Goal: Task Accomplishment & Management: Manage account settings

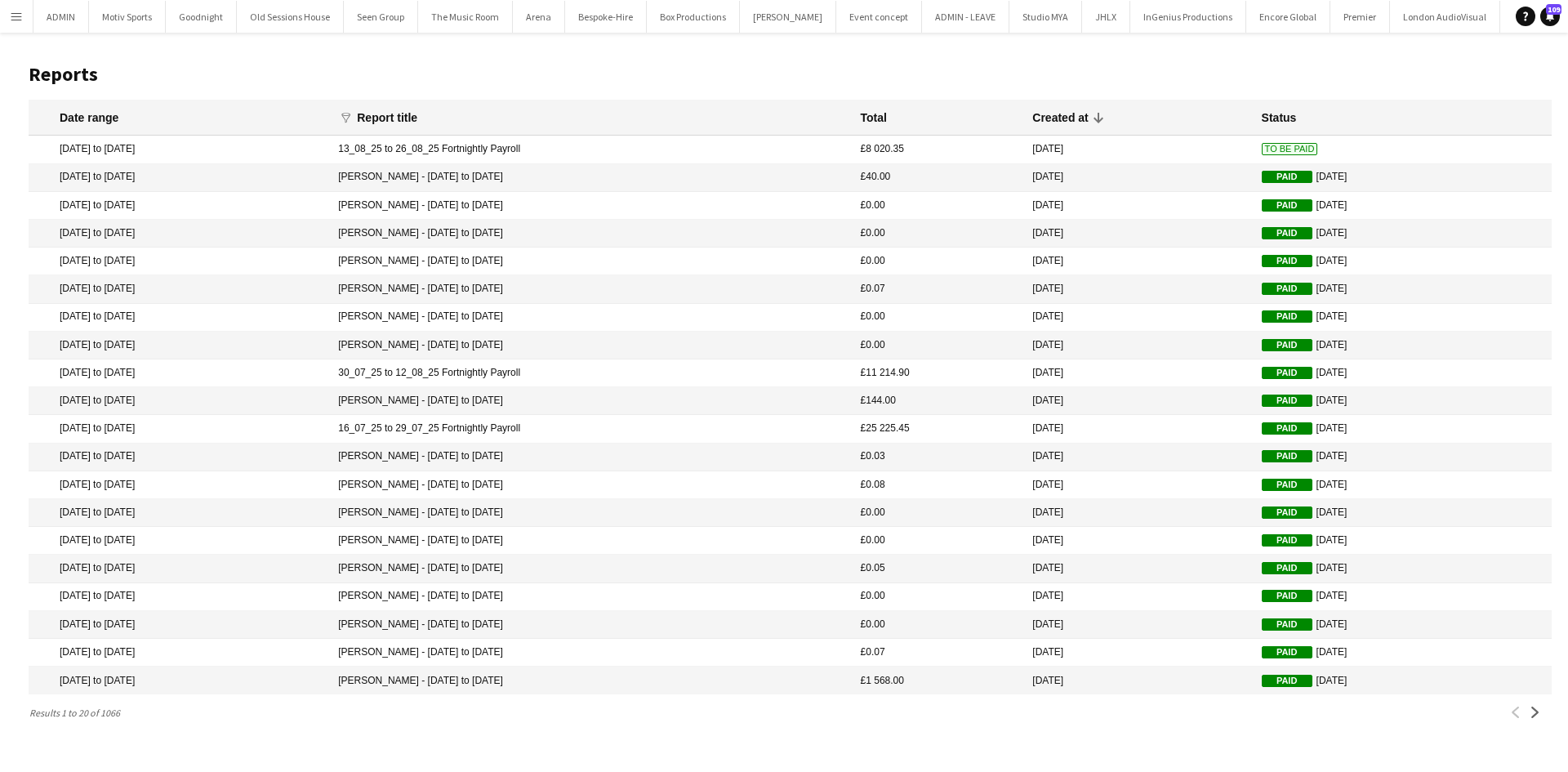
click at [1285, 154] on span "To Be Paid" at bounding box center [1290, 148] width 57 height 13
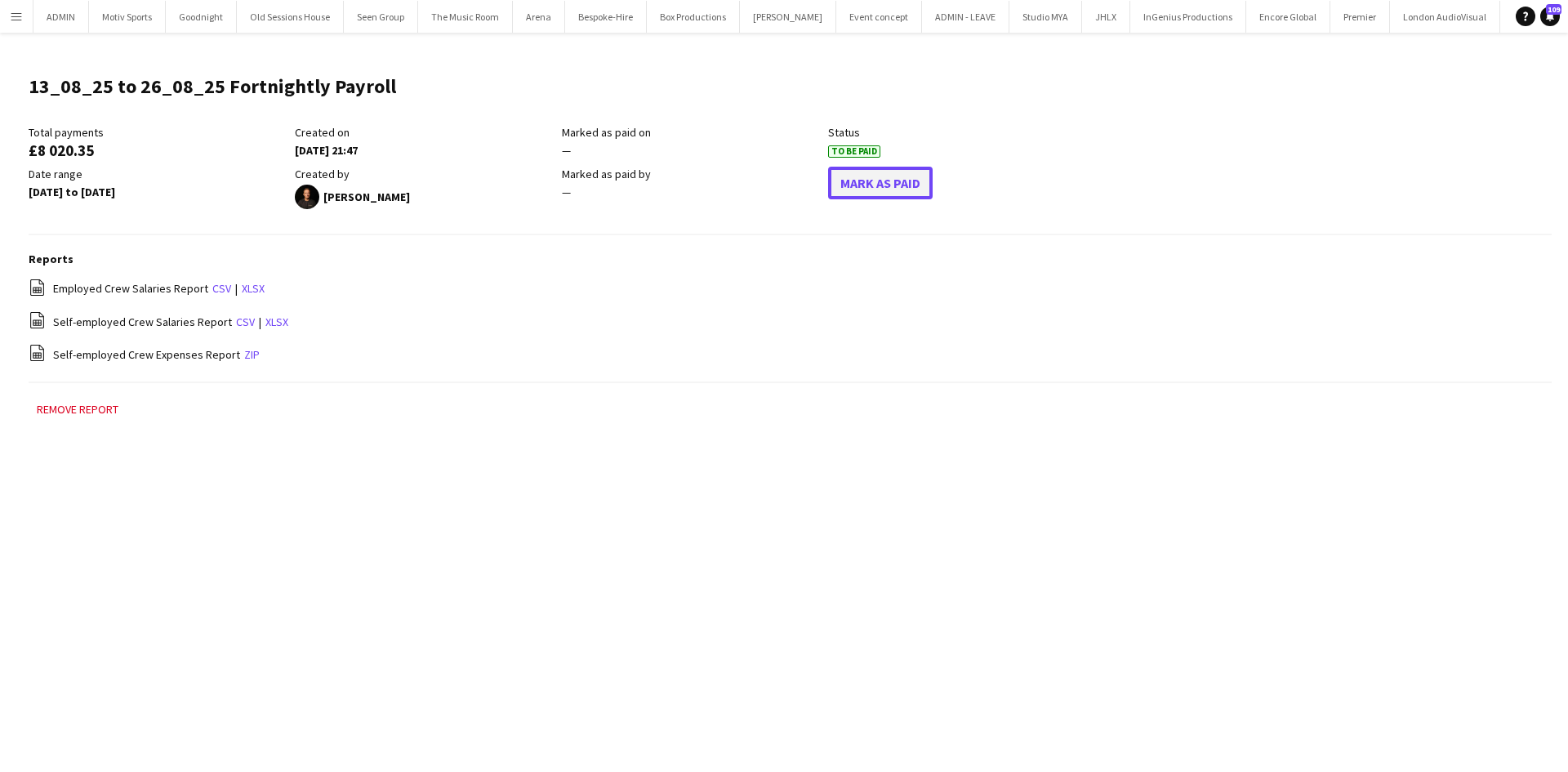
click at [905, 183] on button "Mark As Paid" at bounding box center [880, 183] width 104 height 32
click at [13, 18] on app-icon "Menu" at bounding box center [16, 16] width 13 height 13
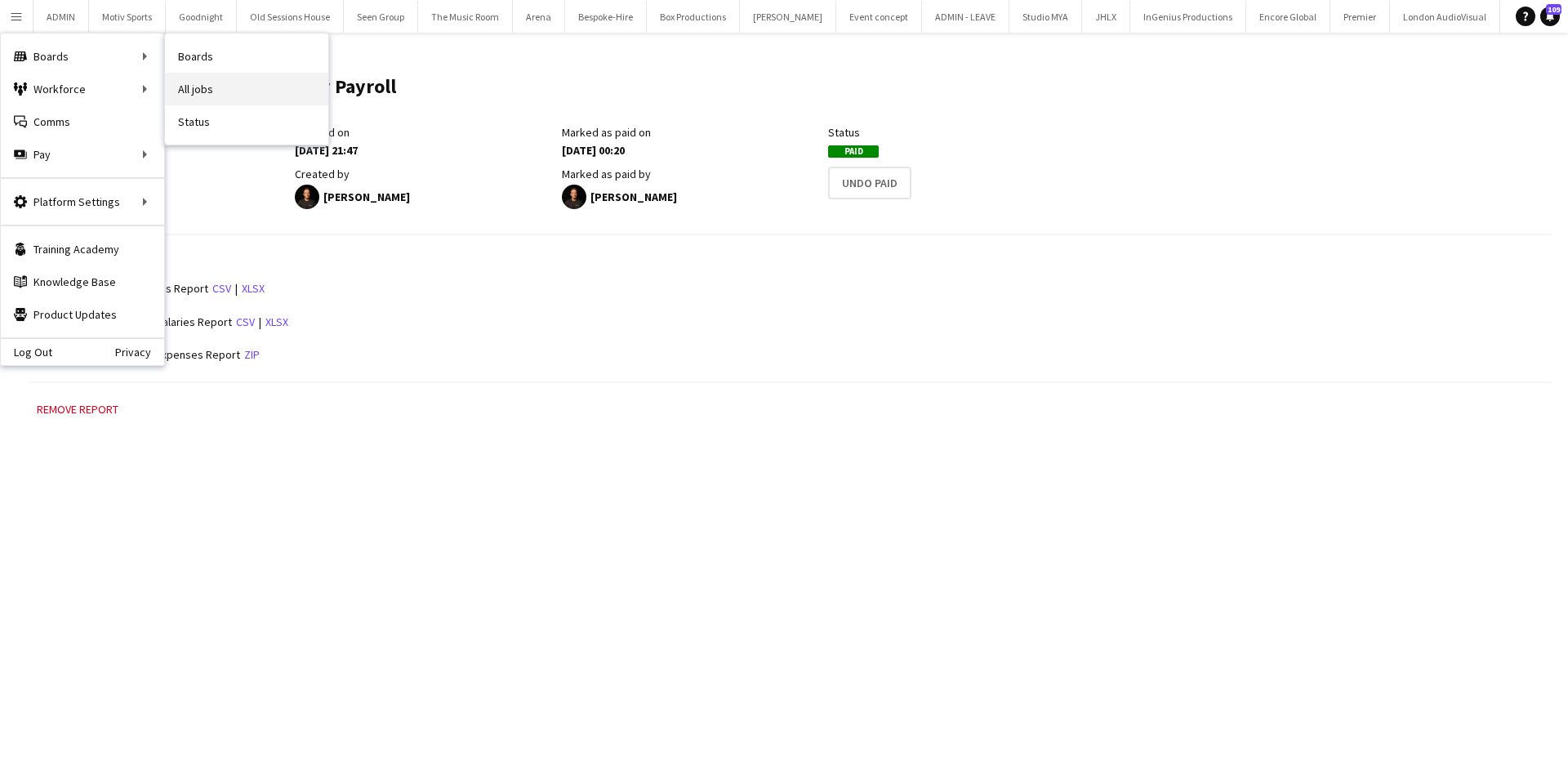
click at [221, 80] on link "All jobs" at bounding box center [246, 88] width 163 height 32
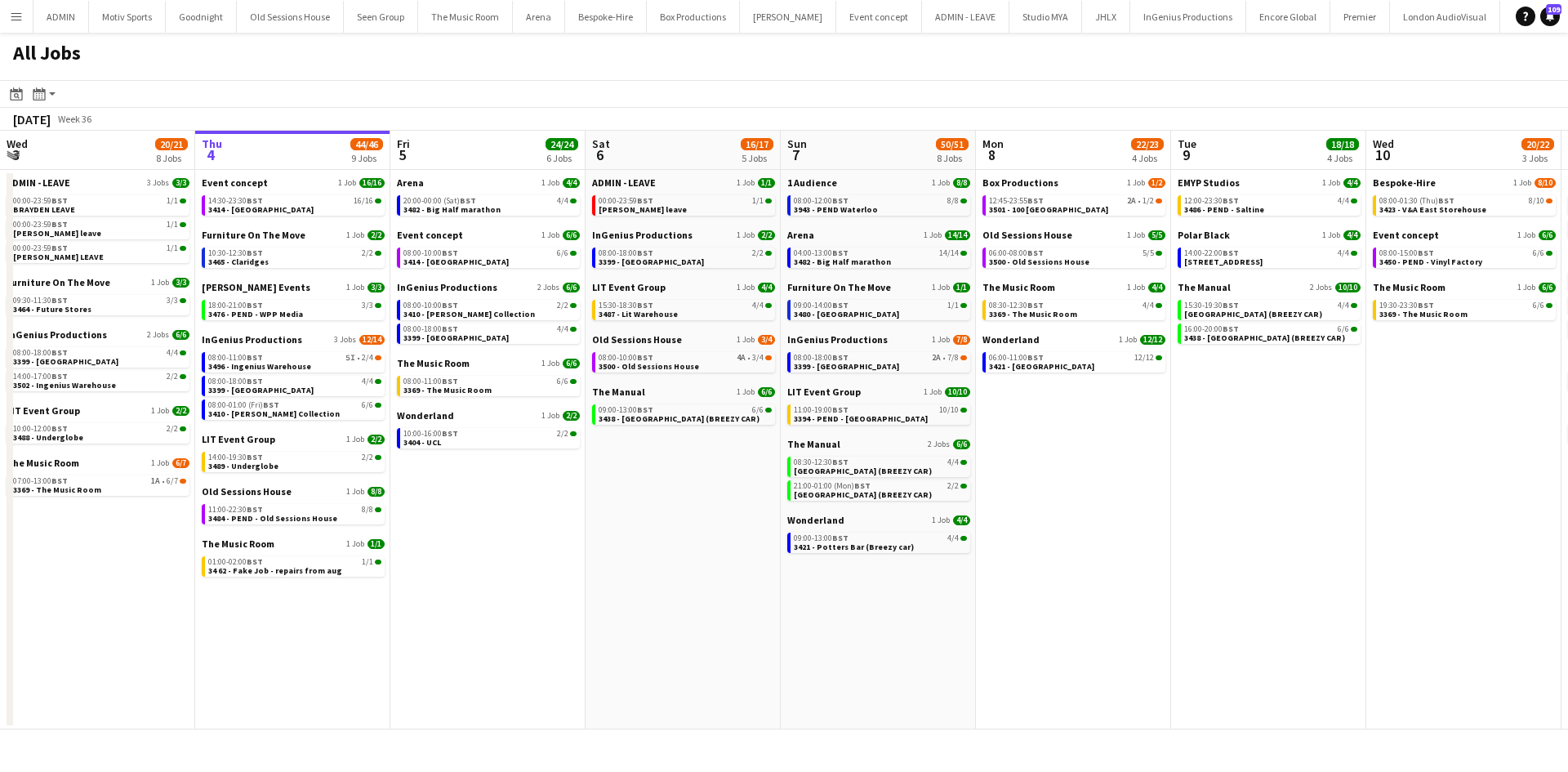
scroll to position [0, 513]
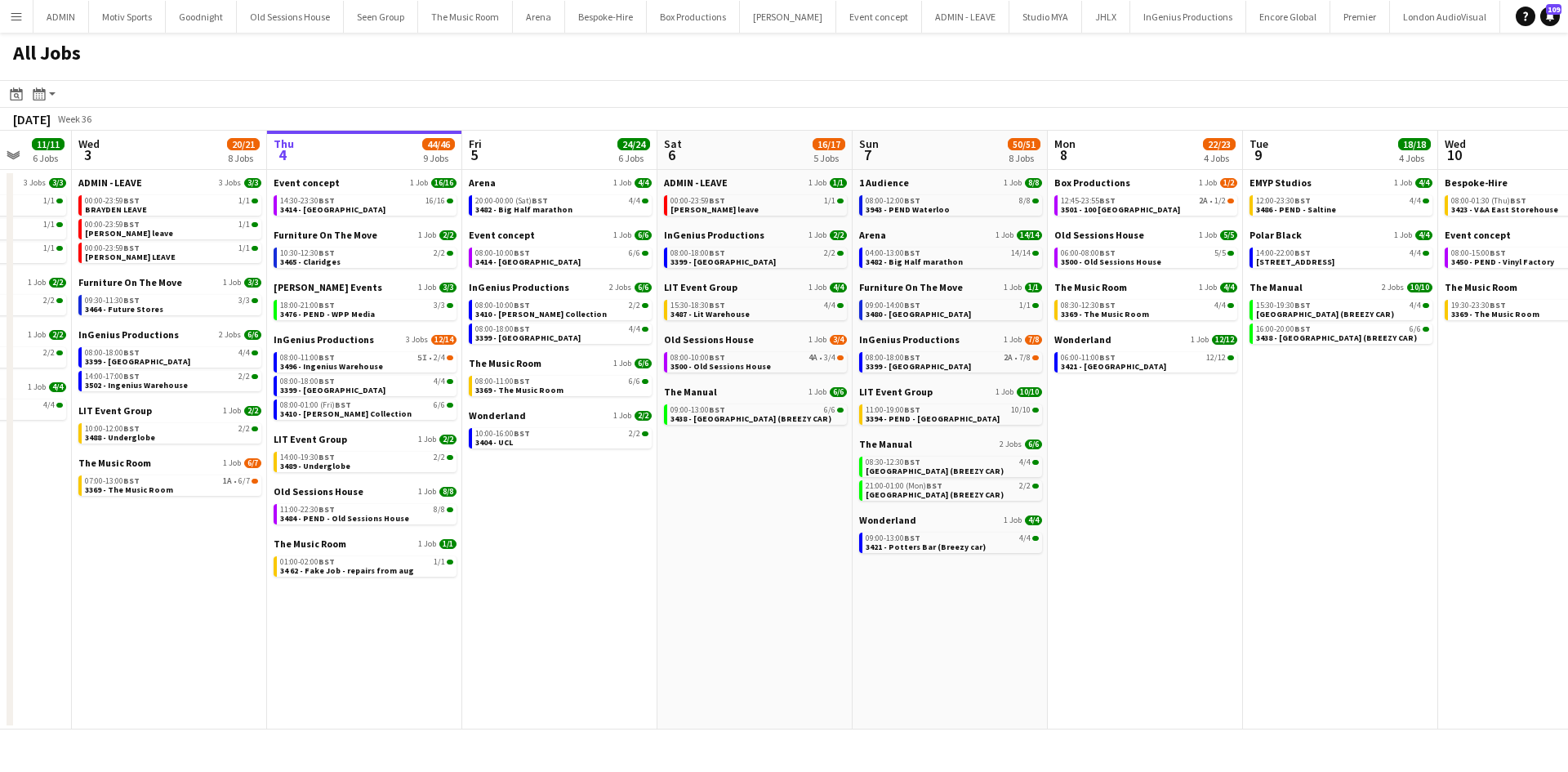
drag, startPoint x: 527, startPoint y: 595, endPoint x: 598, endPoint y: 598, distance: 71.1
click at [598, 598] on app-calendar-viewport "Sun 31 21/21 8 Jobs Mon 1 50/51 12 Jobs Tue 2 11/11 6 Jobs Wed 3 20/21 8 Jobs T…" at bounding box center [784, 429] width 1568 height 598
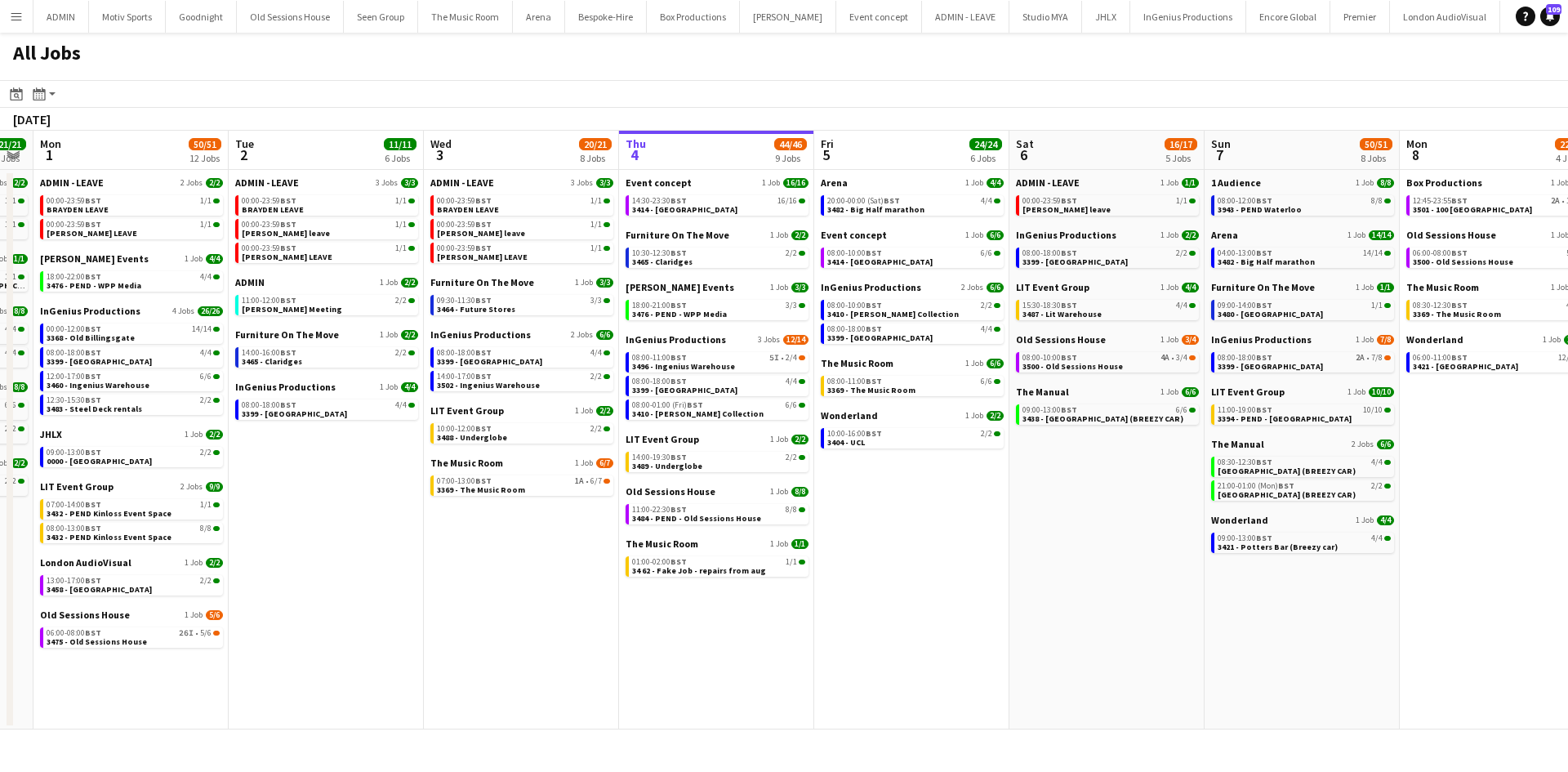
drag, startPoint x: 465, startPoint y: 614, endPoint x: 818, endPoint y: 608, distance: 353.1
click at [818, 608] on app-calendar-viewport "Sat 30 24/24 8 Jobs Sun 31 21/21 8 Jobs Mon 1 50/51 12 Jobs Tue 2 11/11 6 Jobs …" at bounding box center [784, 429] width 1568 height 598
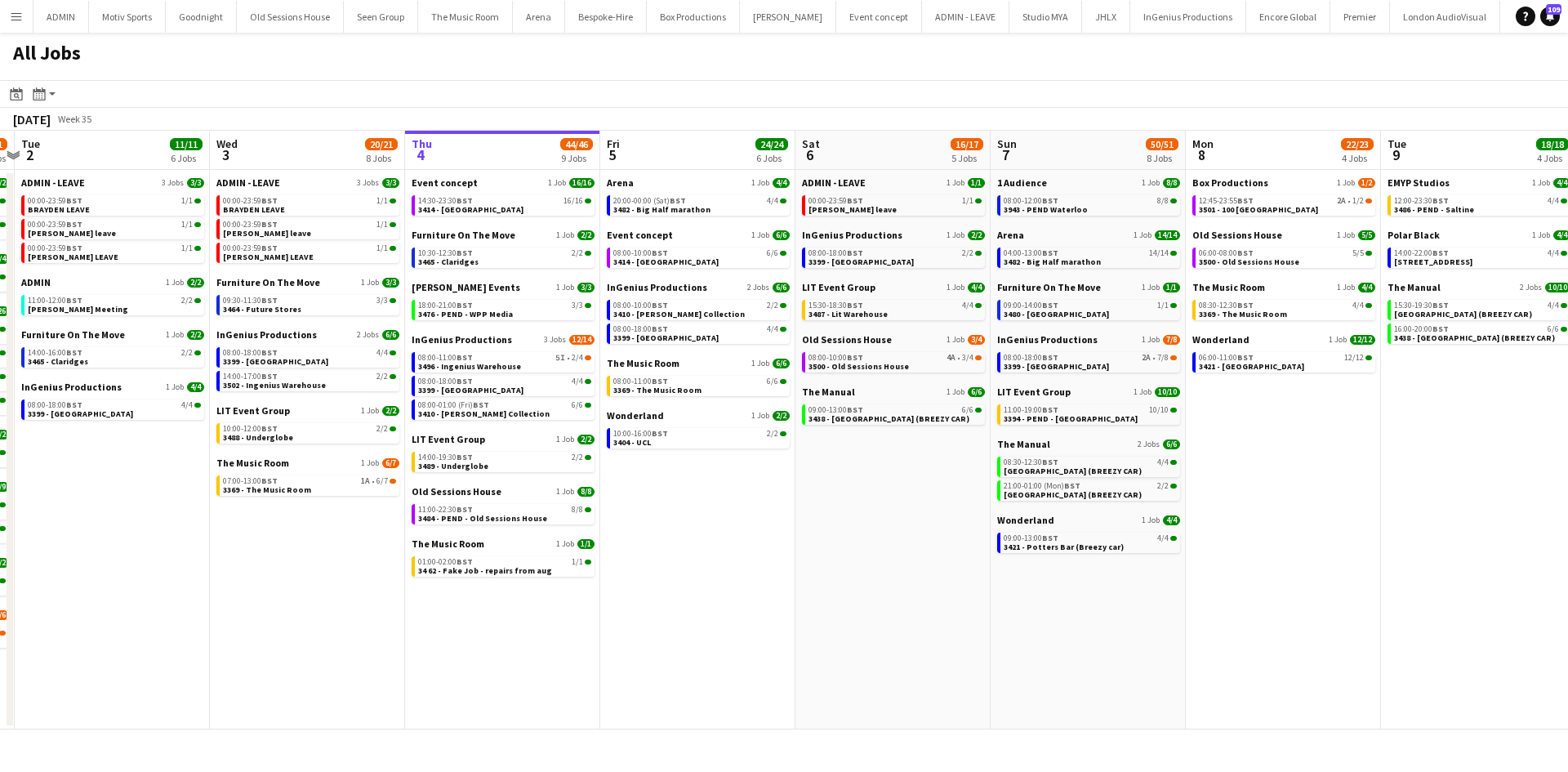
click at [857, 623] on app-all-jobs "All Jobs Date picker [DATE] [DATE] [DATE] M [DATE] T [DATE] W [DATE] T [DATE] F…" at bounding box center [784, 381] width 1568 height 697
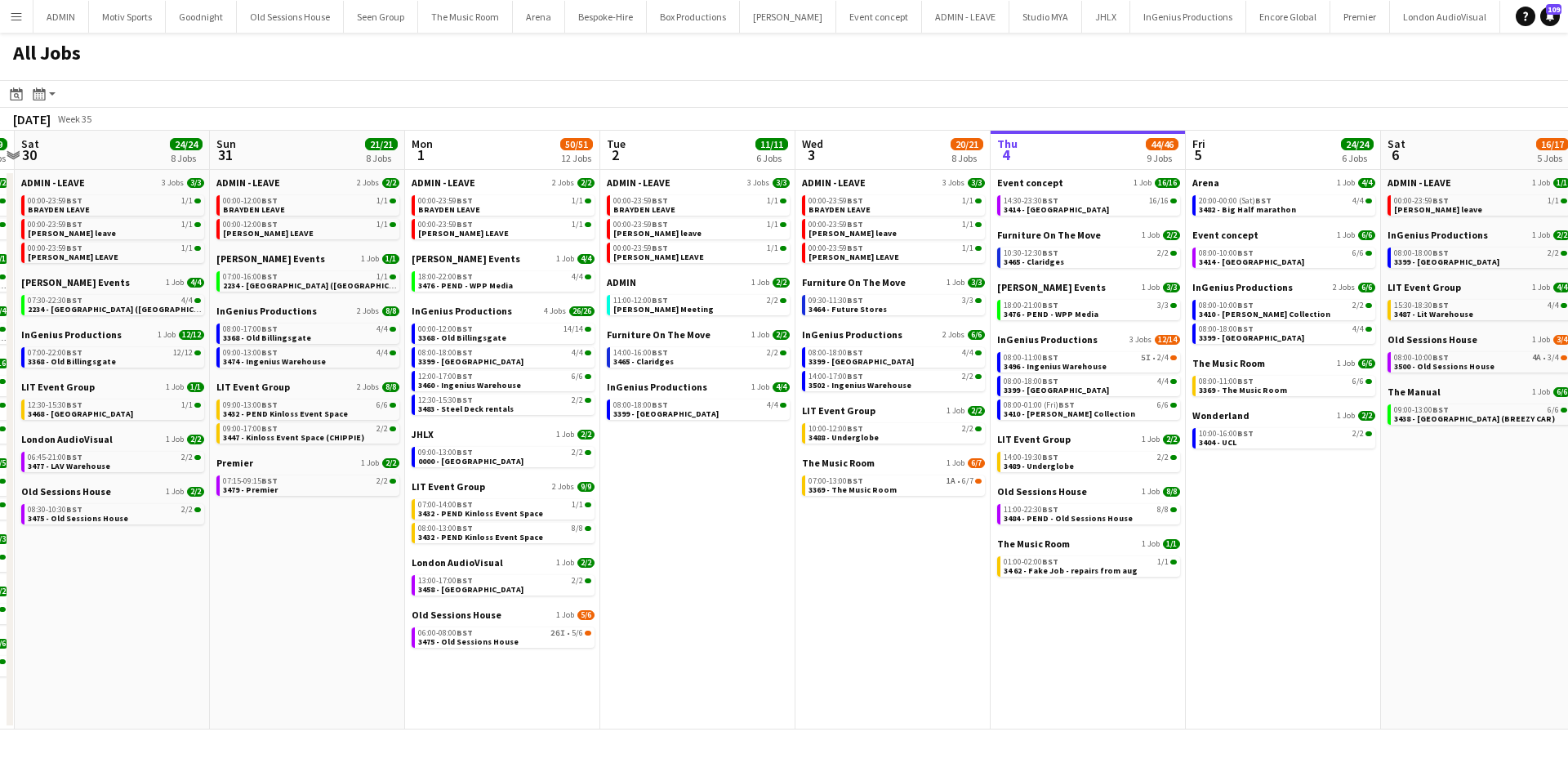
click at [20, 14] on app-icon "Menu" at bounding box center [16, 16] width 13 height 13
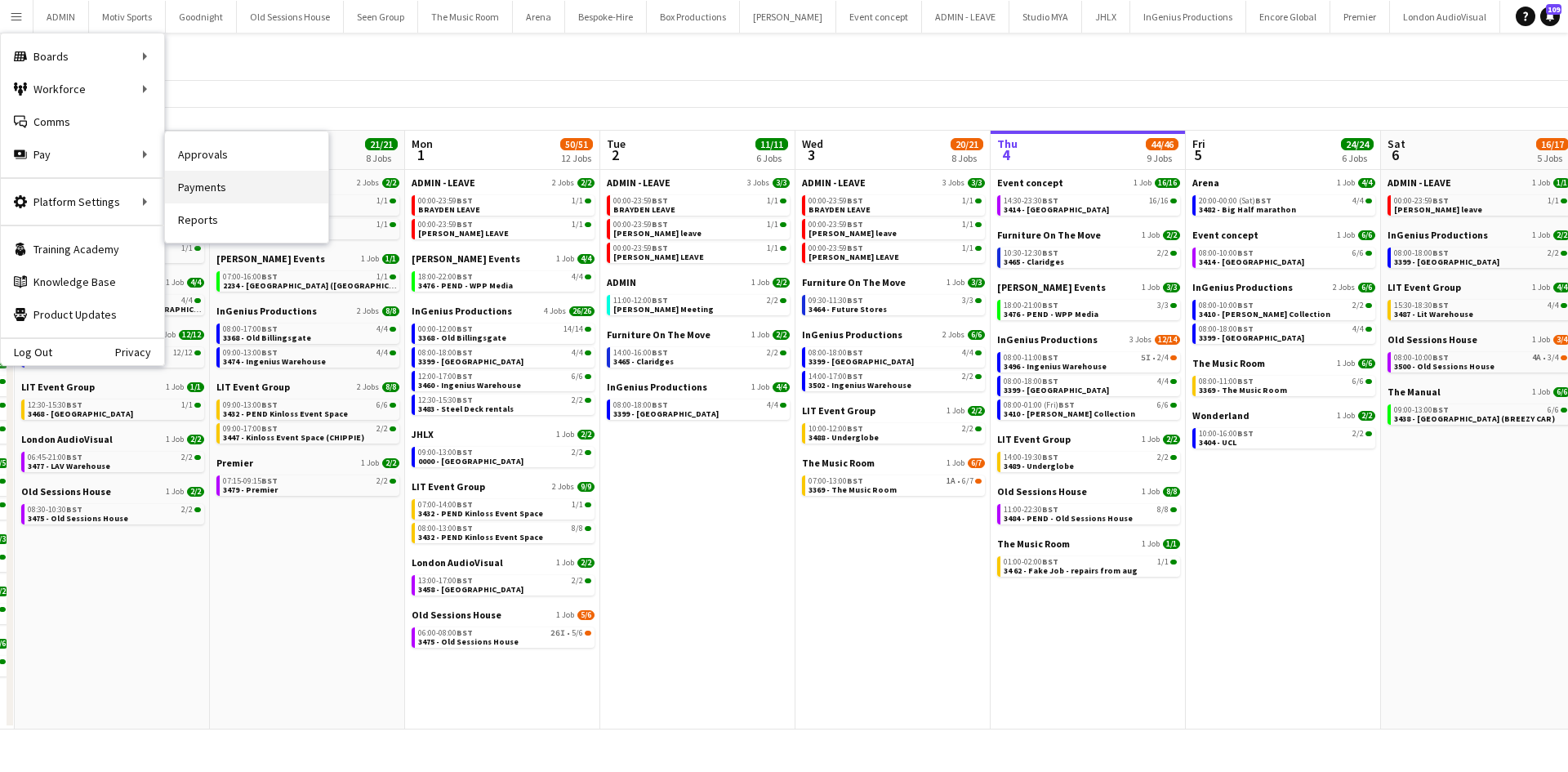
click at [288, 192] on link "Payments" at bounding box center [246, 186] width 163 height 32
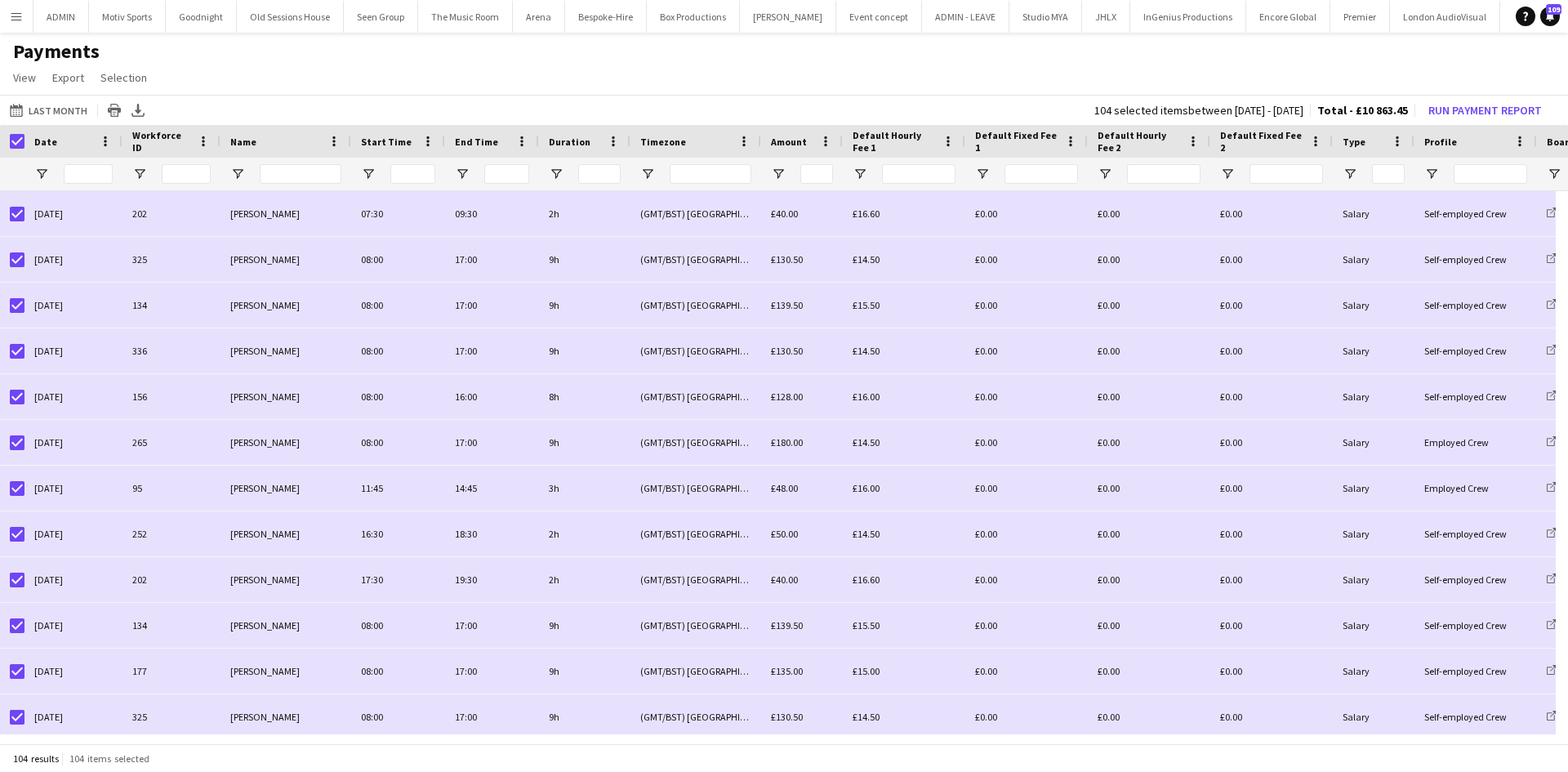
click at [13, 18] on app-icon "Menu" at bounding box center [16, 16] width 13 height 13
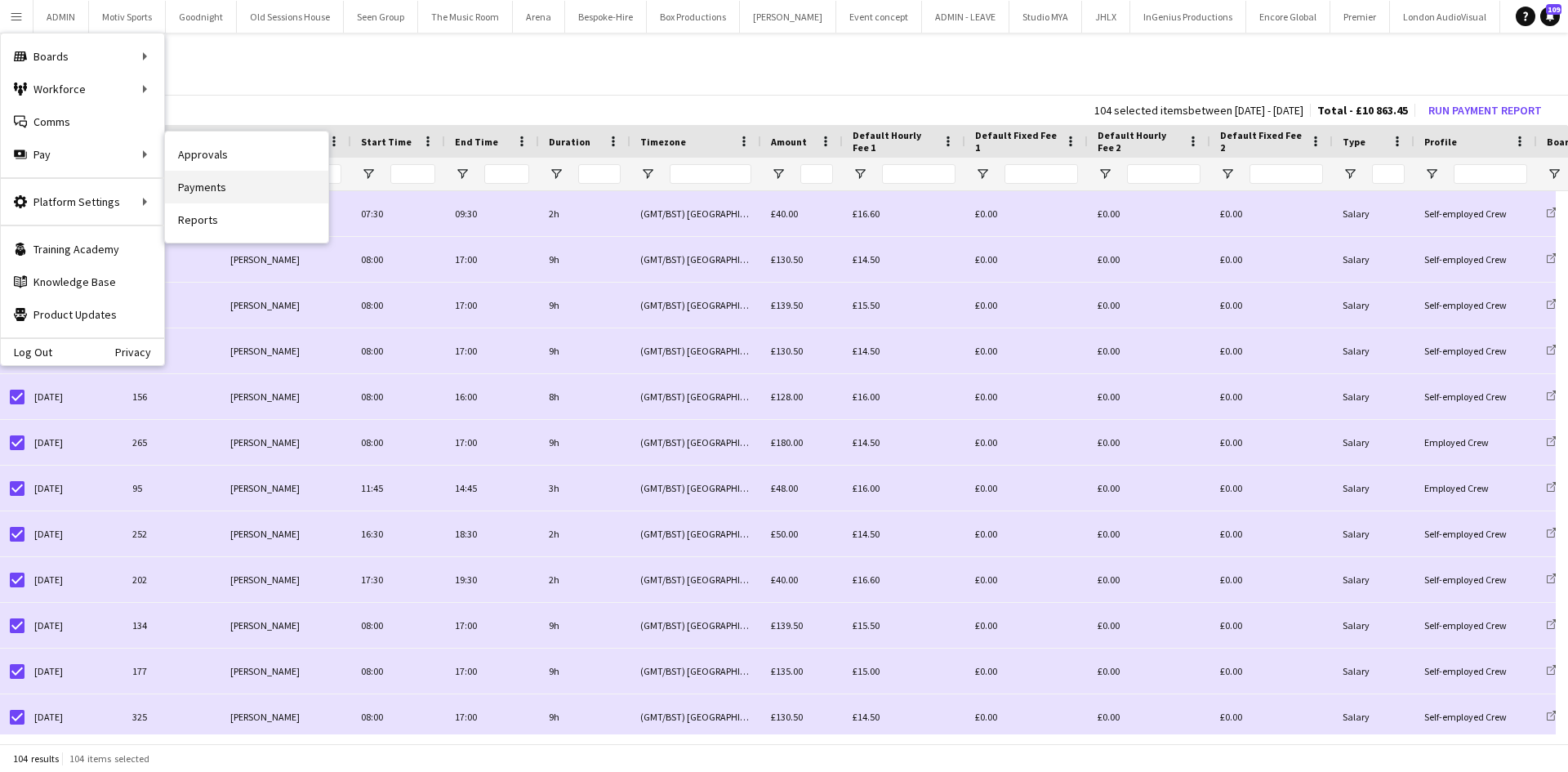
click at [203, 200] on link "Payments" at bounding box center [246, 186] width 163 height 32
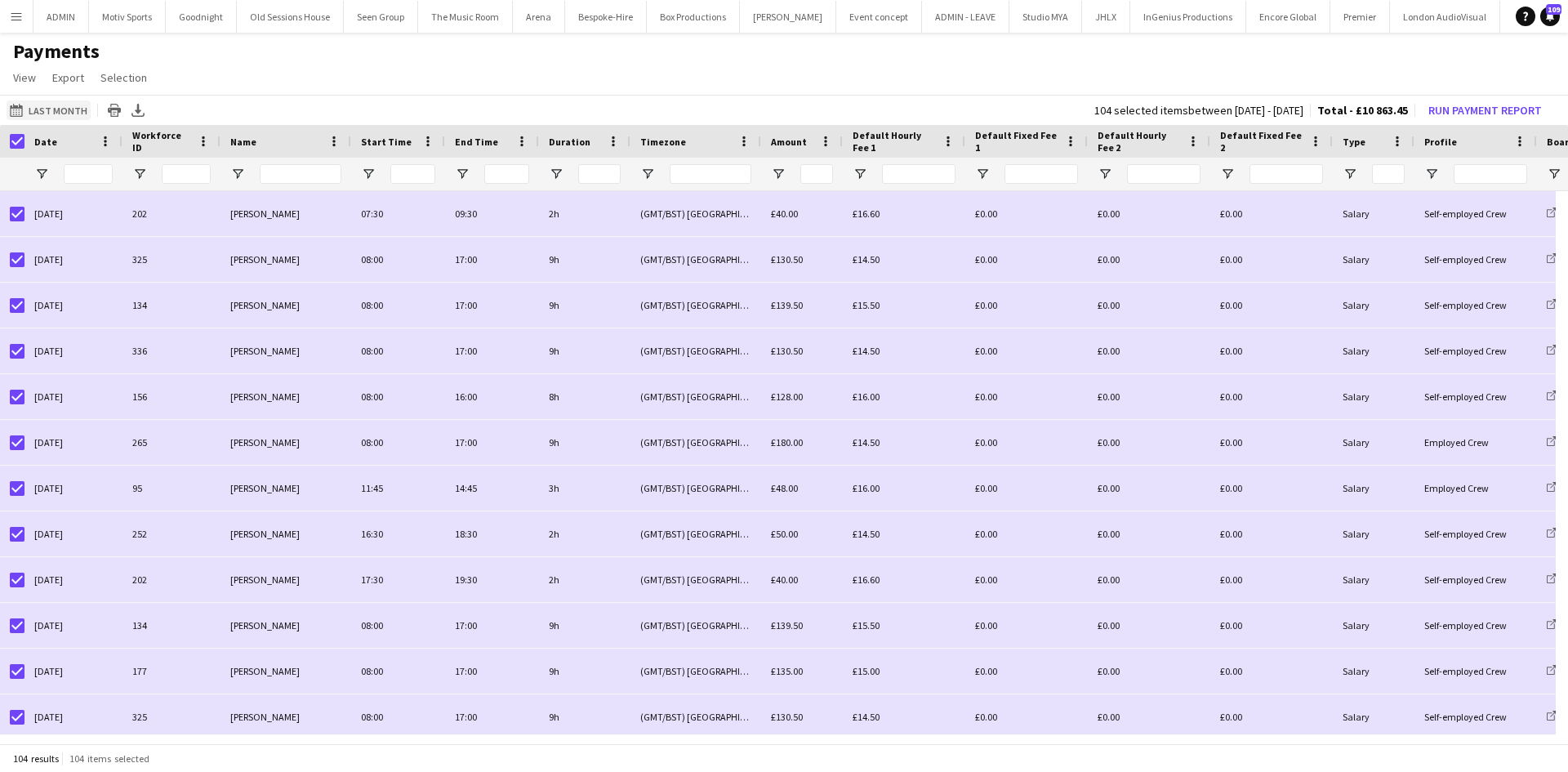
click at [75, 109] on button "Last Month Last Month" at bounding box center [49, 110] width 84 height 20
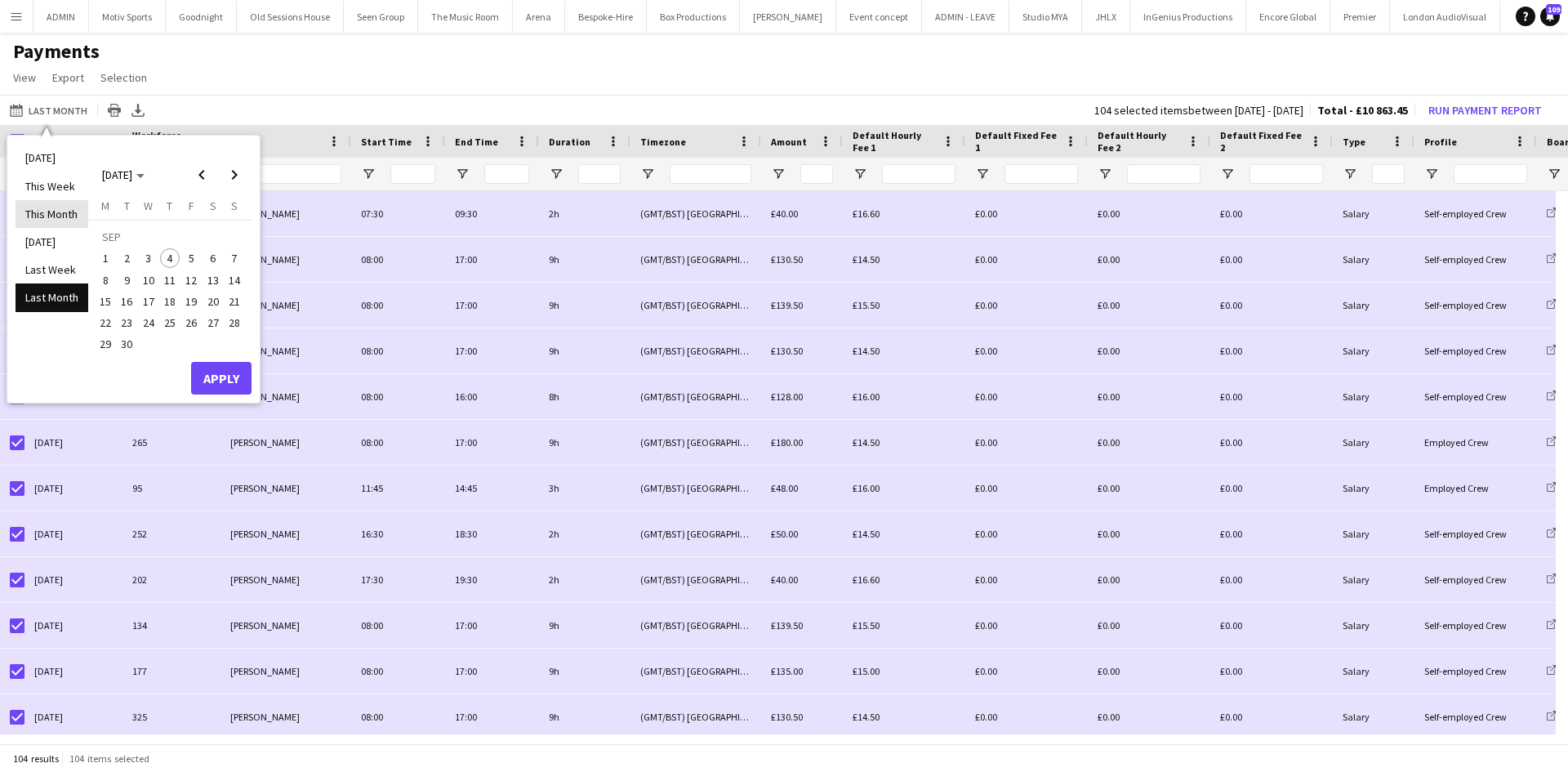
click at [52, 213] on li "This Month" at bounding box center [52, 214] width 72 height 27
